Goal: Transaction & Acquisition: Purchase product/service

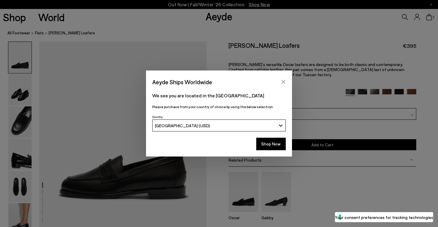
click at [283, 81] on icon "Close" at bounding box center [284, 82] width 4 height 4
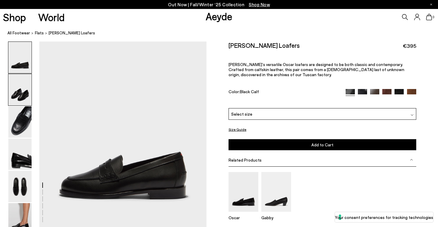
click at [29, 91] on img at bounding box center [19, 89] width 23 height 31
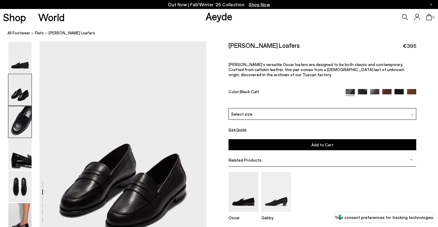
click at [21, 107] on img at bounding box center [19, 121] width 23 height 31
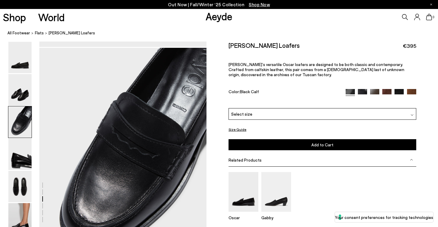
scroll to position [411, 0]
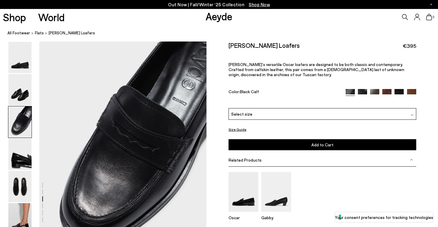
click at [21, 130] on img at bounding box center [19, 121] width 23 height 31
click at [21, 152] on img at bounding box center [19, 153] width 23 height 31
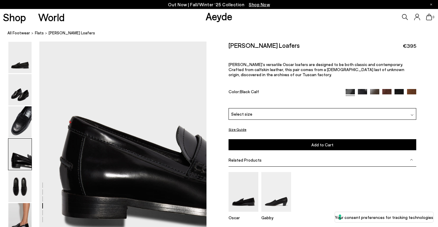
click at [24, 168] on img at bounding box center [19, 153] width 23 height 31
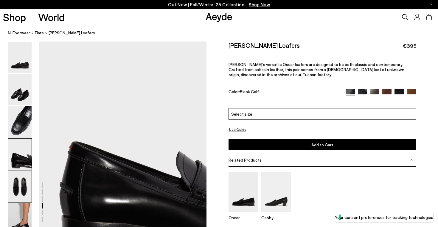
click at [22, 181] on img at bounding box center [19, 186] width 23 height 31
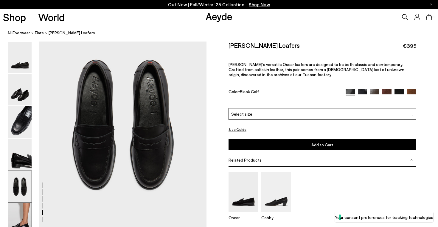
click at [25, 211] on img at bounding box center [19, 218] width 23 height 31
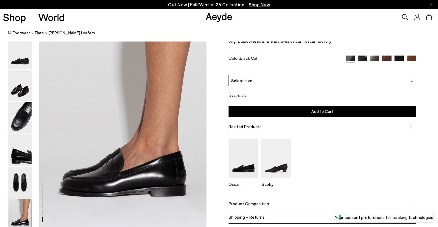
scroll to position [1124, 0]
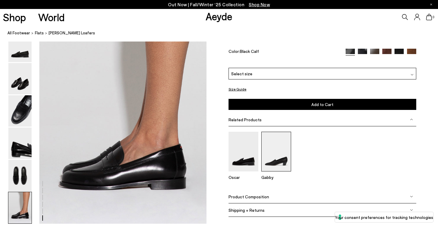
click at [266, 148] on img at bounding box center [276, 151] width 30 height 40
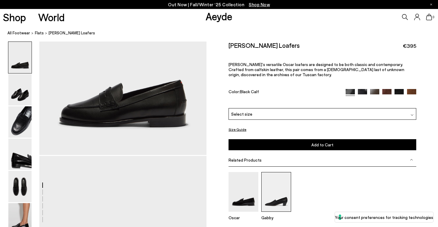
scroll to position [0, 0]
